Goal: Find contact information: Find contact information

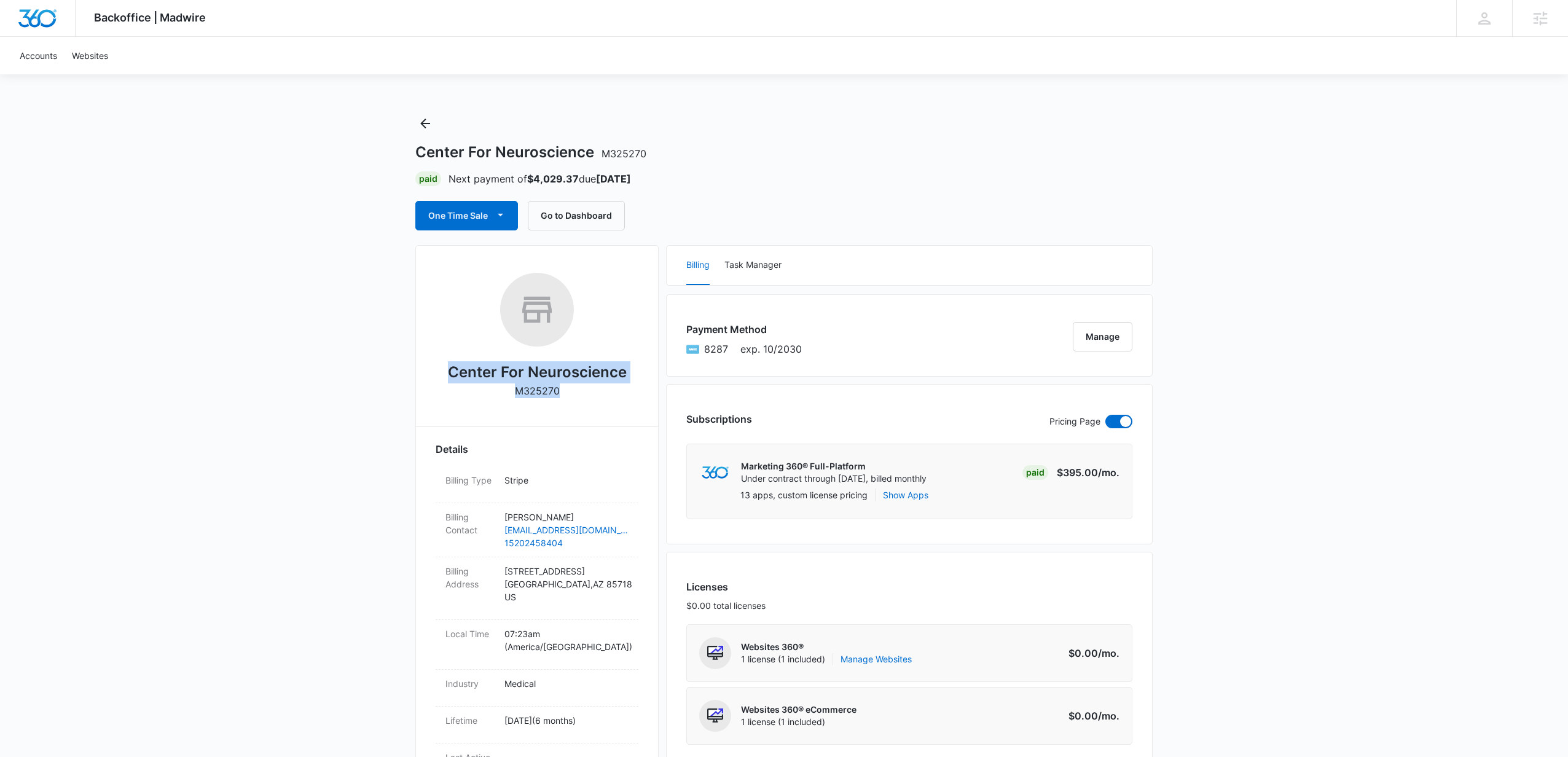
drag, startPoint x: 562, startPoint y: 391, endPoint x: 452, endPoint y: 376, distance: 111.0
click at [446, 377] on div "Center For Neuroscience M325270" at bounding box center [537, 340] width 202 height 134
copy div "Center For Neuroscience M325270"
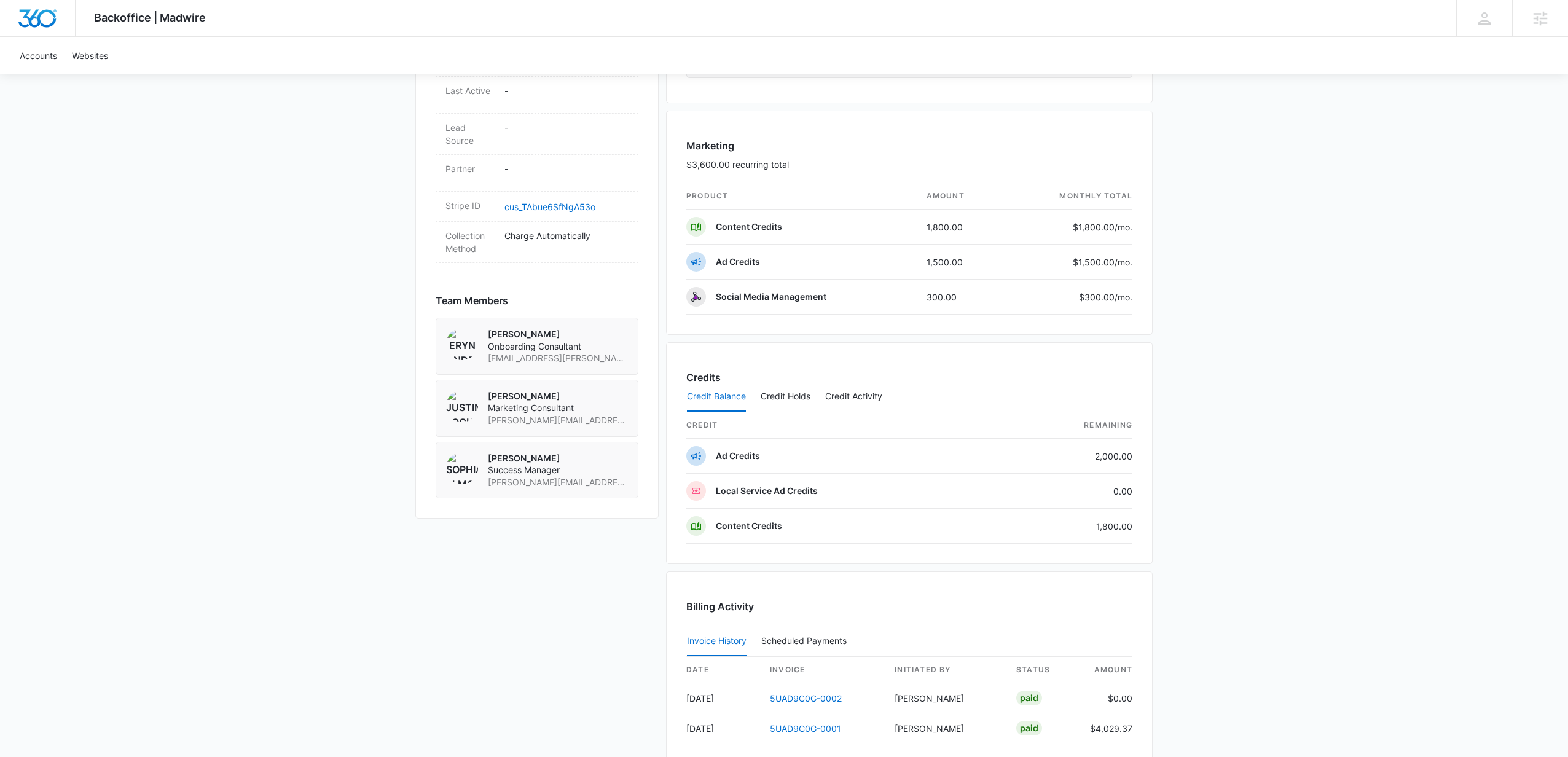
scroll to position [668, 0]
drag, startPoint x: 613, startPoint y: 468, endPoint x: 485, endPoint y: 472, distance: 128.1
click at [485, 472] on div "Sophia Elmore Success Manager sophia.elmore@madwire.com" at bounding box center [537, 469] width 202 height 57
copy span "sophia.elmore@madwire.com"
click at [616, 343] on div "Eryn Anderson Onboarding Consultant Eryn.Anderson@madwire.com" at bounding box center [537, 345] width 202 height 57
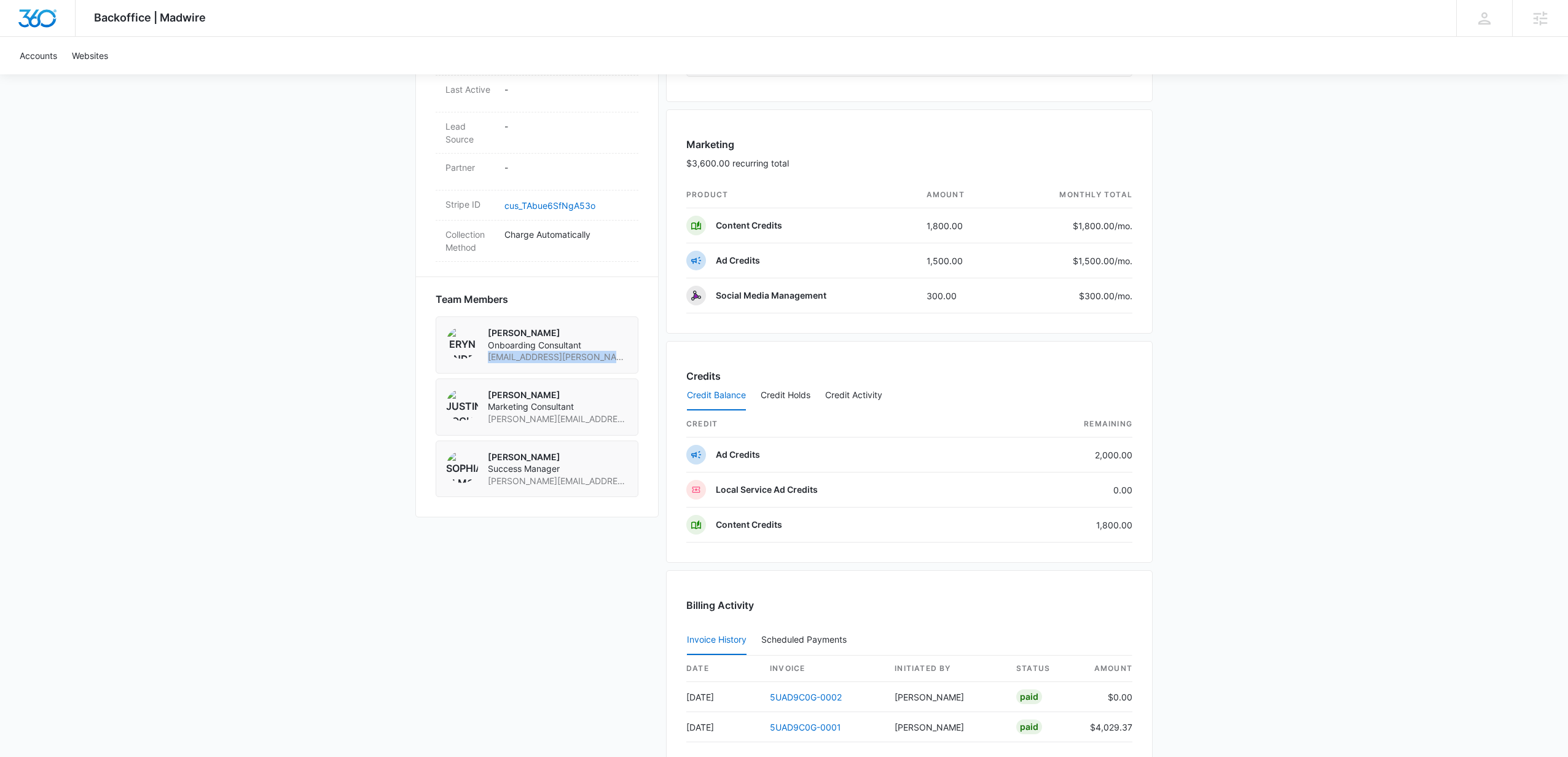
drag, startPoint x: 616, startPoint y: 343, endPoint x: 484, endPoint y: 346, distance: 132.0
click at [484, 346] on div "Eryn Anderson Onboarding Consultant Eryn.Anderson@madwire.com" at bounding box center [537, 345] width 202 height 57
copy span "Eryn.Anderson@madwire.com"
